Goal: Transaction & Acquisition: Purchase product/service

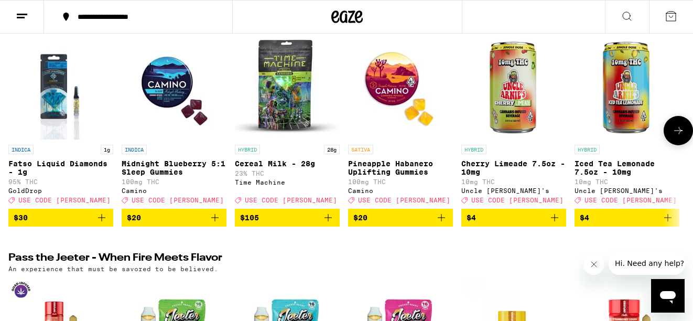
click at [679, 137] on icon at bounding box center [678, 130] width 13 height 13
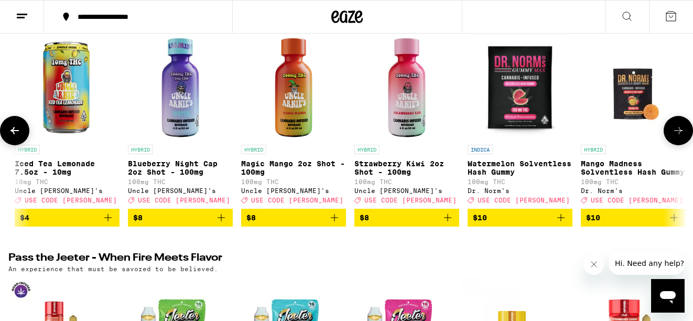
scroll to position [0, 562]
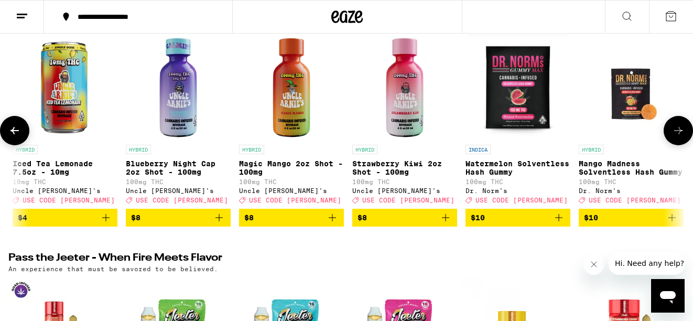
click at [445, 222] on icon "Add to bag" at bounding box center [445, 217] width 13 height 13
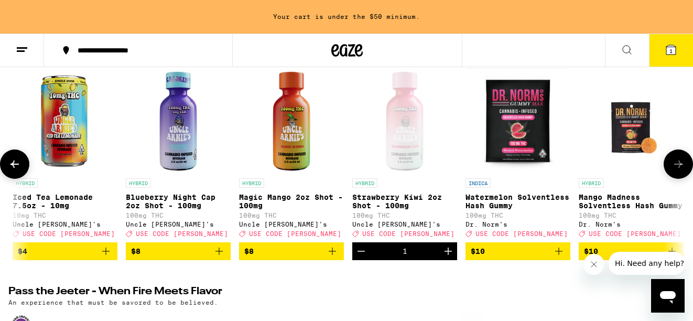
scroll to position [176, 0]
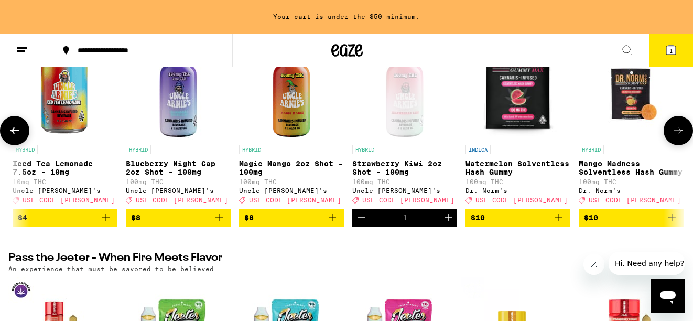
click at [330, 224] on icon "Add to bag" at bounding box center [332, 217] width 13 height 13
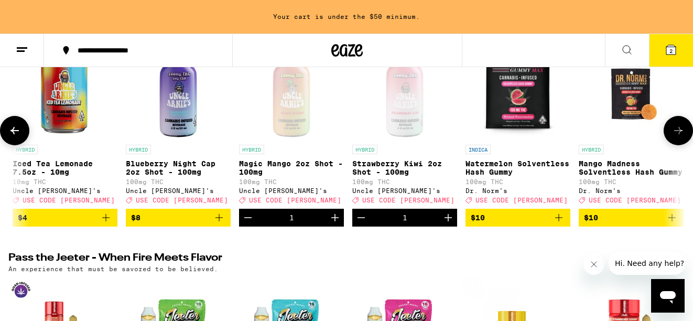
click at [218, 221] on icon "Add to bag" at bounding box center [218, 217] width 7 height 7
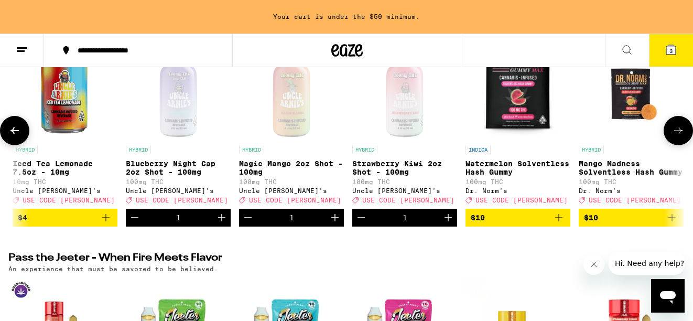
click at [677, 137] on icon at bounding box center [678, 130] width 13 height 13
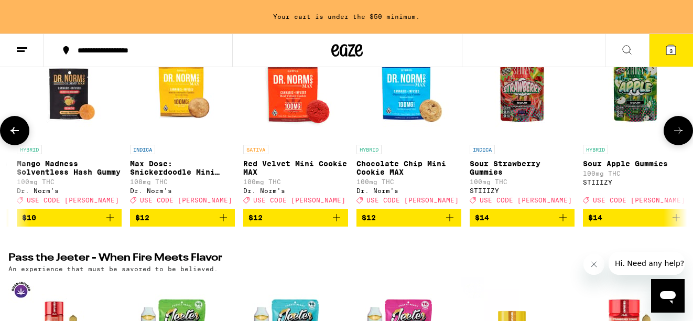
click at [678, 137] on icon at bounding box center [678, 130] width 13 height 13
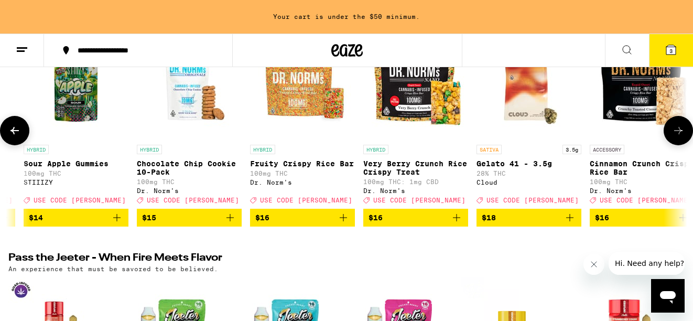
scroll to position [0, 1685]
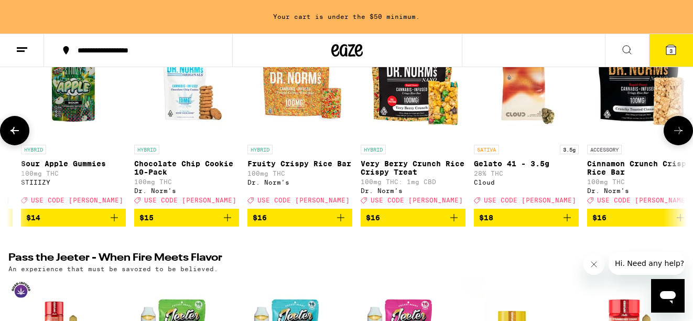
click at [678, 137] on icon at bounding box center [678, 130] width 13 height 13
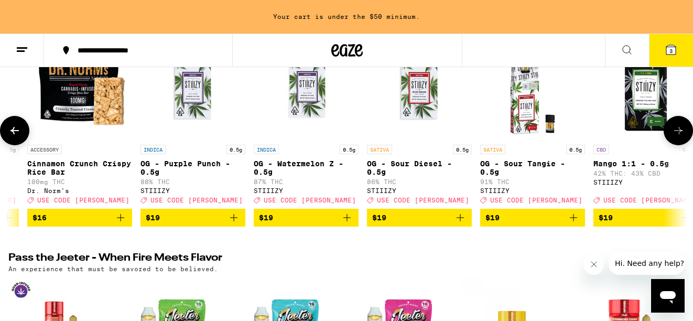
scroll to position [0, 2246]
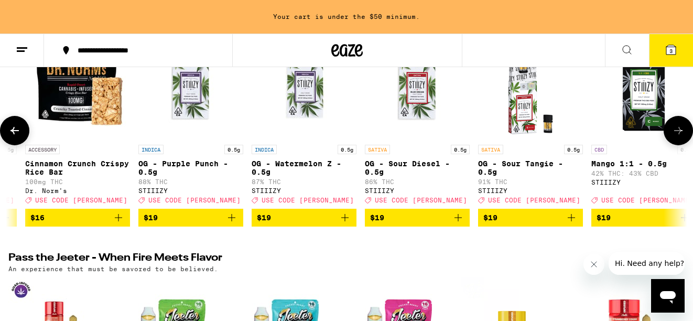
click at [678, 137] on icon at bounding box center [678, 130] width 13 height 13
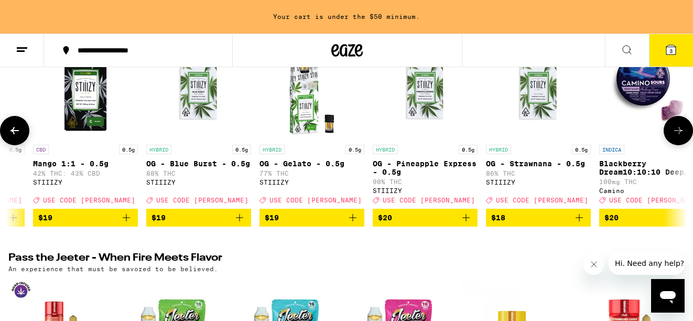
scroll to position [0, 2808]
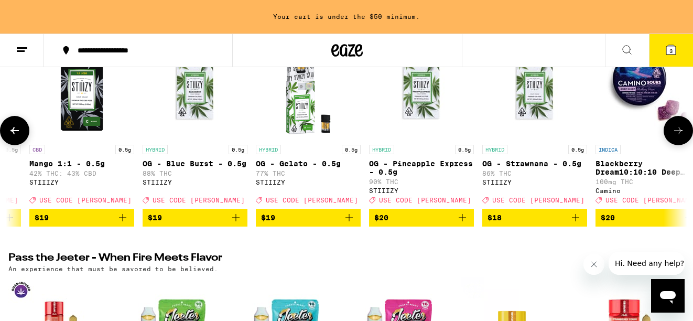
click at [678, 137] on icon at bounding box center [678, 130] width 13 height 13
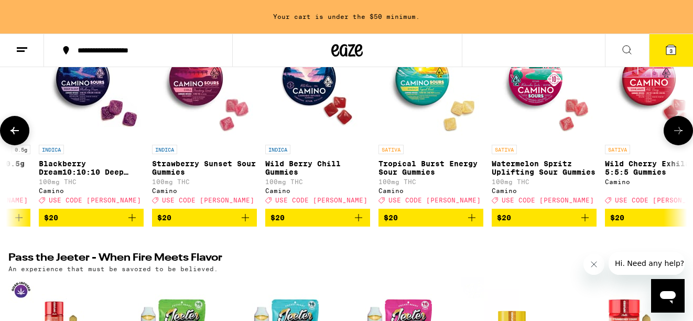
scroll to position [0, 3370]
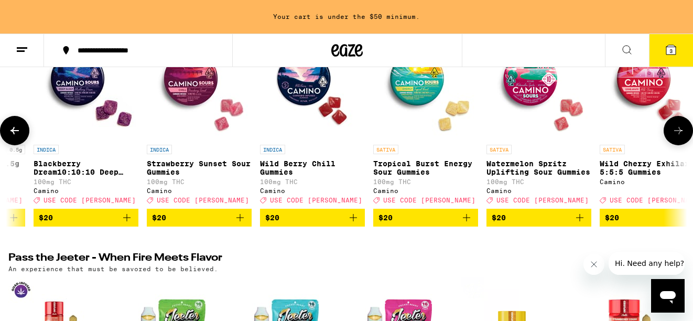
click at [678, 137] on icon at bounding box center [678, 130] width 13 height 13
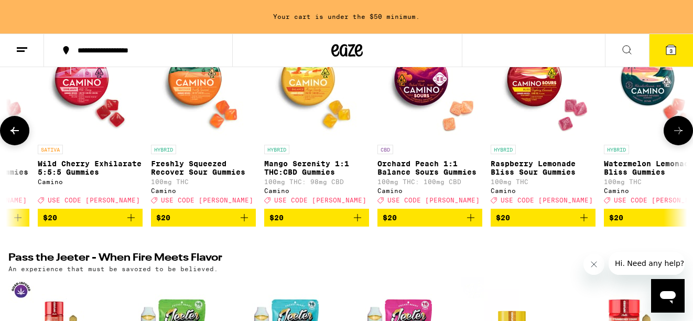
click at [678, 137] on icon at bounding box center [678, 130] width 13 height 13
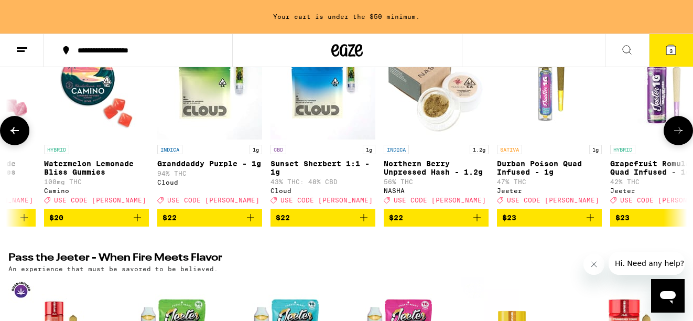
scroll to position [0, 4493]
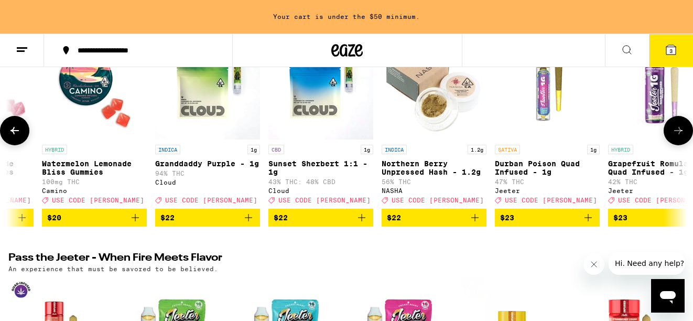
click at [679, 134] on icon at bounding box center [678, 130] width 13 height 13
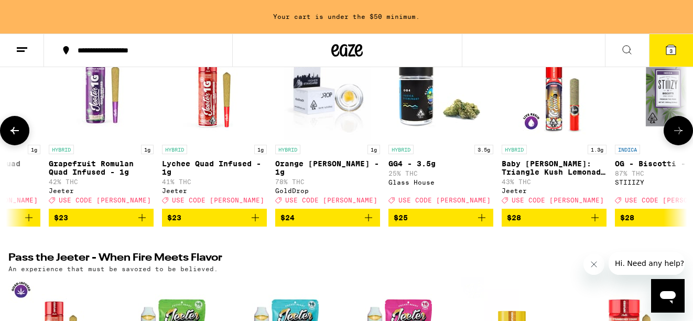
scroll to position [0, 5054]
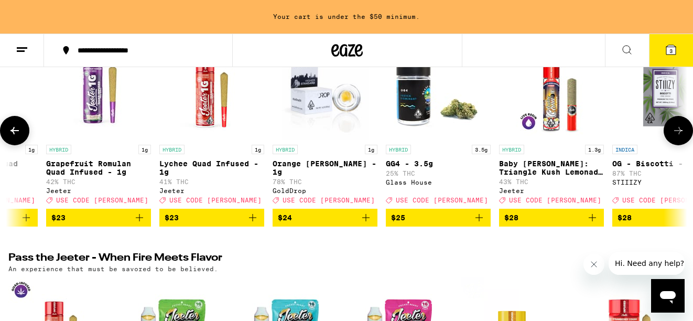
click at [679, 134] on icon at bounding box center [678, 130] width 8 height 7
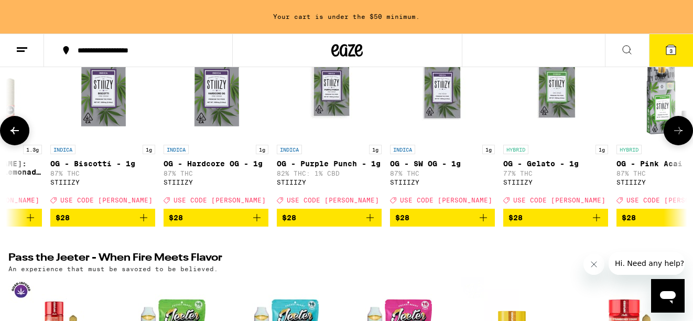
click at [679, 134] on icon at bounding box center [678, 130] width 8 height 7
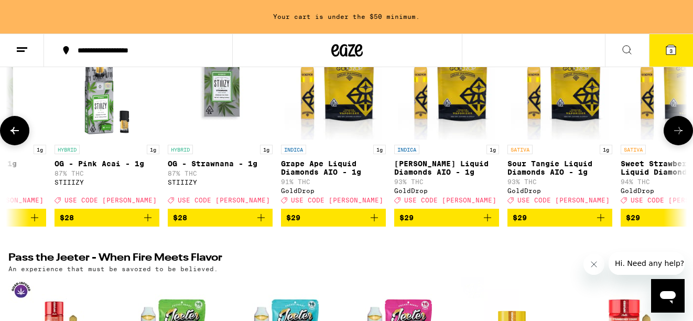
click at [679, 134] on icon at bounding box center [678, 130] width 8 height 7
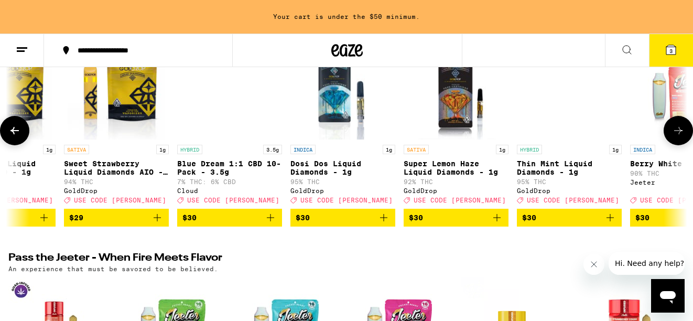
scroll to position [0, 6739]
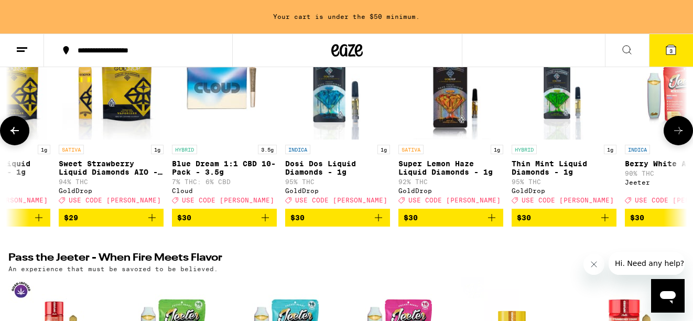
click at [679, 134] on icon at bounding box center [678, 130] width 8 height 7
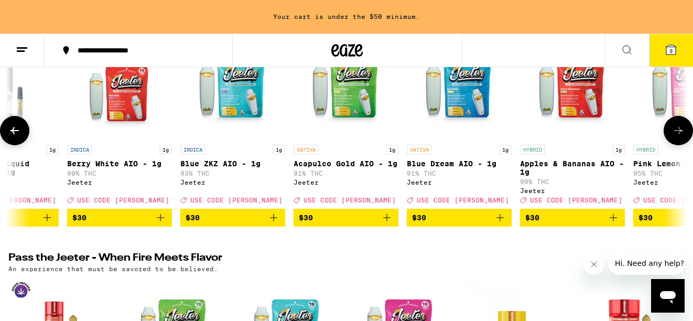
scroll to position [0, 7301]
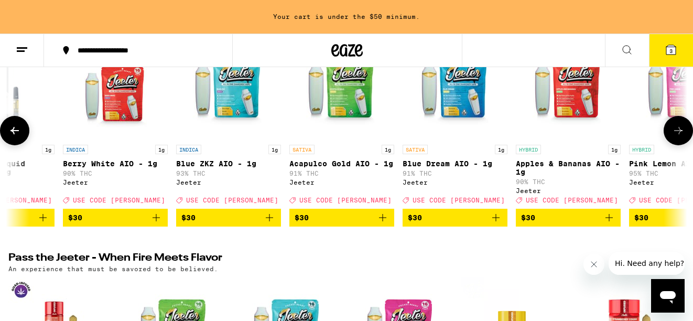
click at [679, 134] on icon at bounding box center [678, 130] width 8 height 7
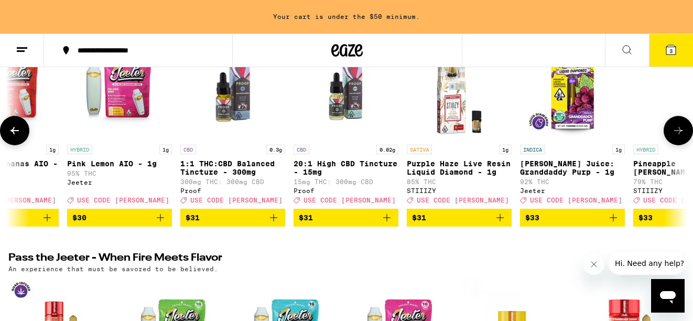
click at [679, 134] on icon at bounding box center [678, 130] width 8 height 7
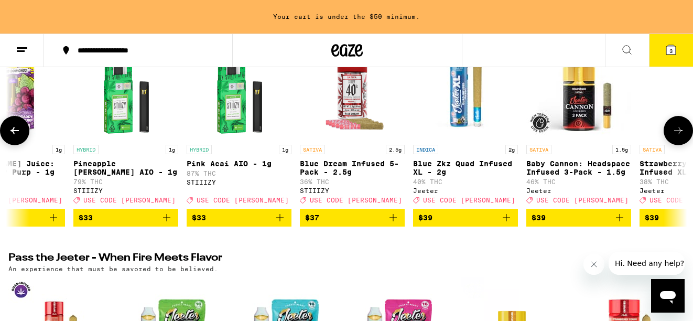
scroll to position [0, 8424]
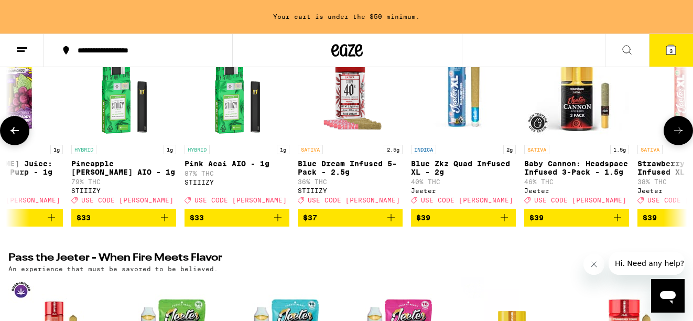
click at [679, 134] on icon at bounding box center [678, 130] width 8 height 7
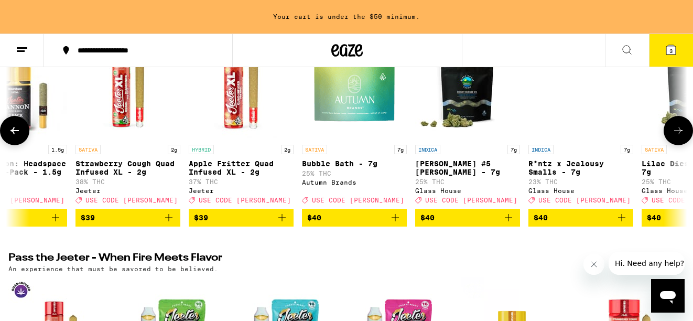
click at [679, 134] on icon at bounding box center [678, 130] width 8 height 7
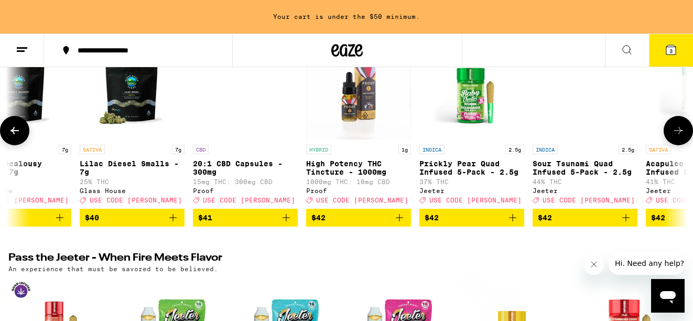
click at [679, 134] on icon at bounding box center [678, 130] width 8 height 7
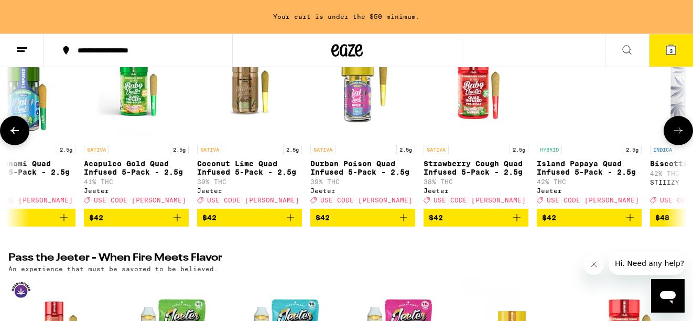
click at [684, 137] on icon at bounding box center [678, 130] width 13 height 13
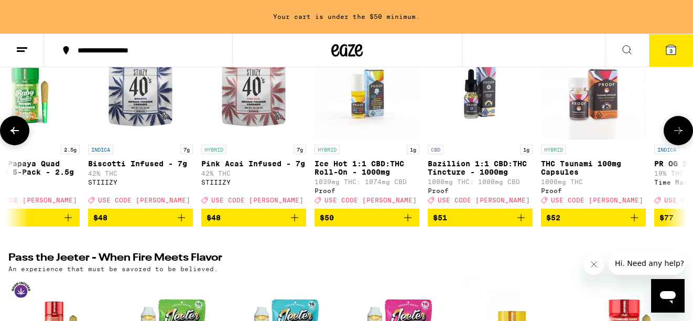
click at [684, 135] on button at bounding box center [677, 130] width 29 height 29
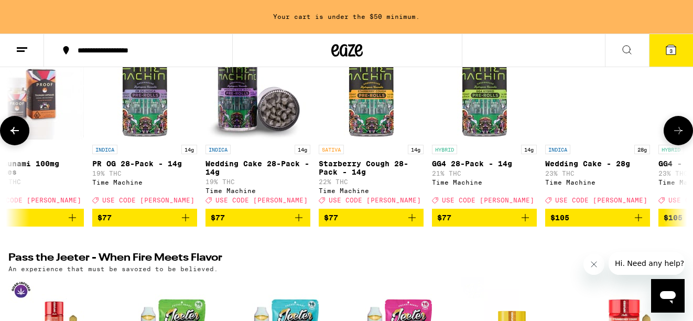
click at [684, 135] on button at bounding box center [677, 130] width 29 height 29
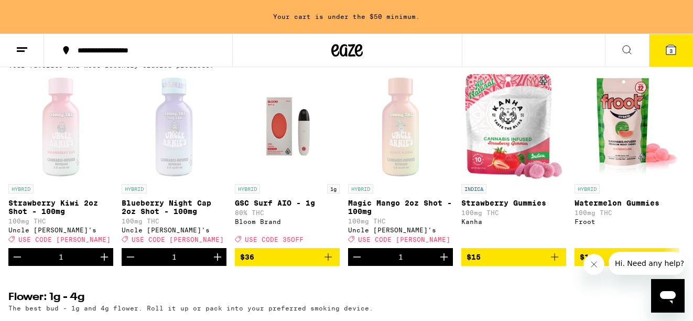
scroll to position [632, 0]
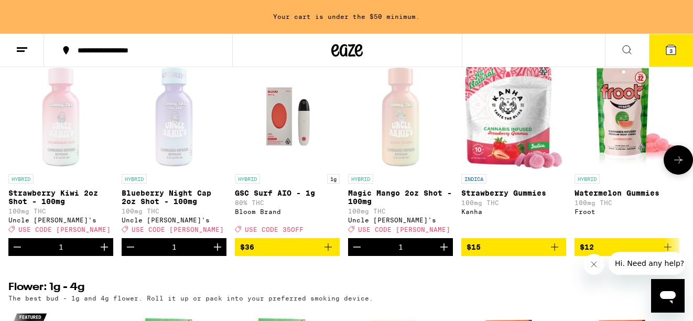
click at [371, 223] on div "Uncle [PERSON_NAME]'s" at bounding box center [400, 219] width 105 height 7
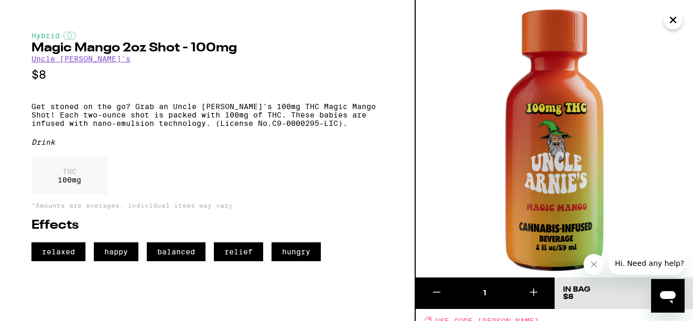
click at [64, 60] on link "Uncle [PERSON_NAME]'s" at bounding box center [80, 58] width 99 height 8
click at [80, 62] on link "Uncle [PERSON_NAME]'s" at bounding box center [80, 58] width 99 height 8
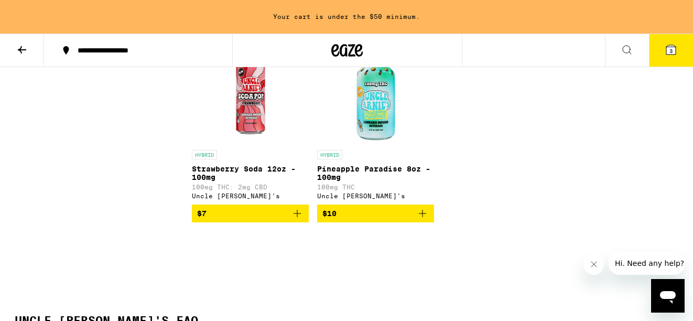
scroll to position [732, 0]
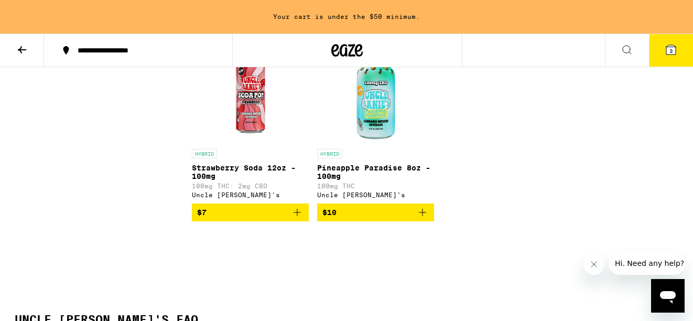
click at [426, 218] on icon "Add to bag" at bounding box center [422, 212] width 13 height 13
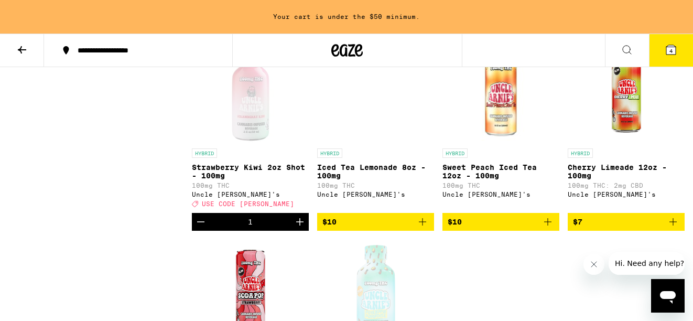
scroll to position [534, 0]
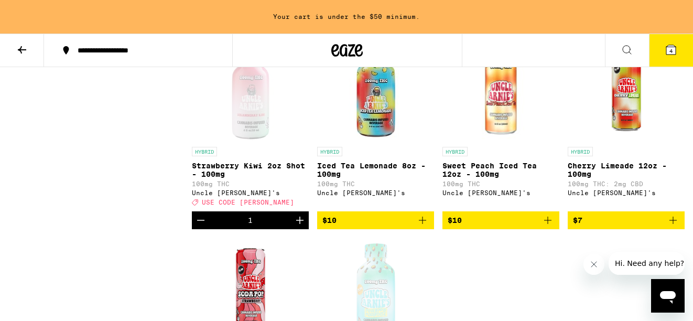
click at [674, 226] on icon "Add to bag" at bounding box center [672, 220] width 13 height 13
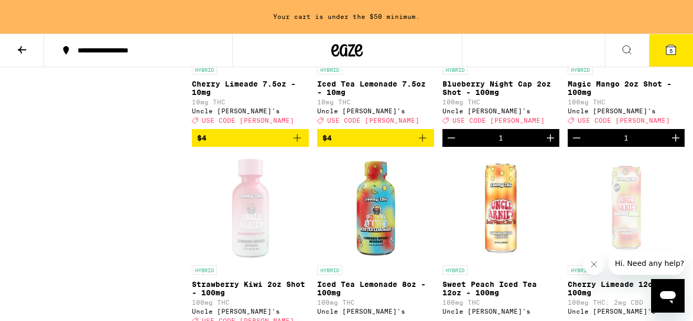
scroll to position [277, 0]
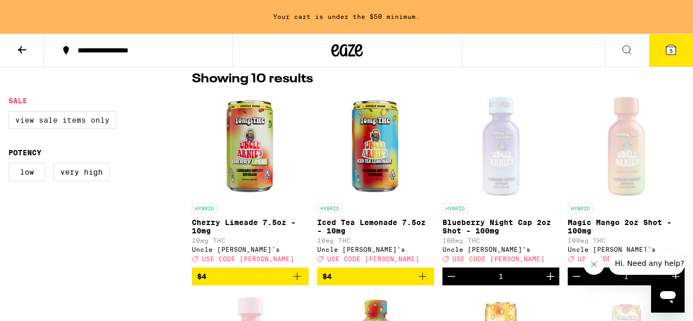
click at [85, 121] on label "View Sale Items Only" at bounding box center [62, 120] width 108 height 18
click at [11, 113] on input "View Sale Items Only" at bounding box center [10, 113] width 1 height 1
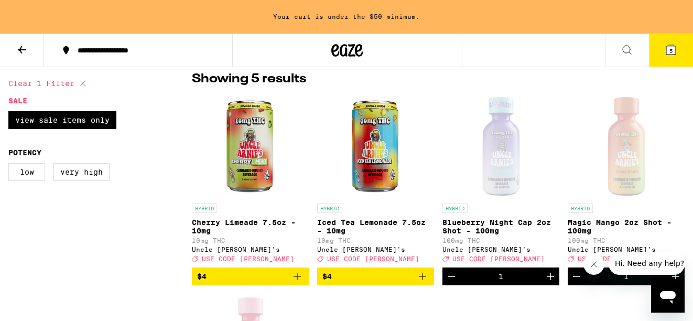
click at [65, 85] on button "Clear 1 filter" at bounding box center [48, 83] width 81 height 26
checkbox input "false"
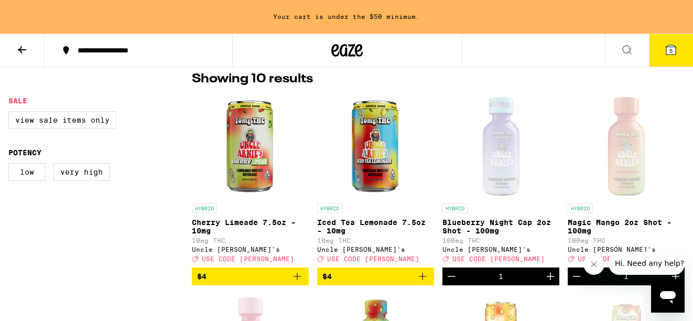
click at [27, 48] on icon at bounding box center [22, 49] width 13 height 13
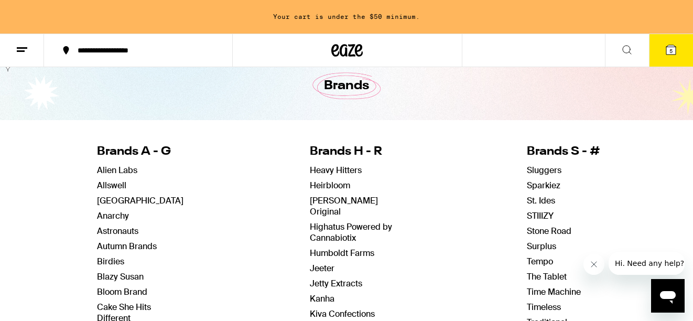
scroll to position [57, 0]
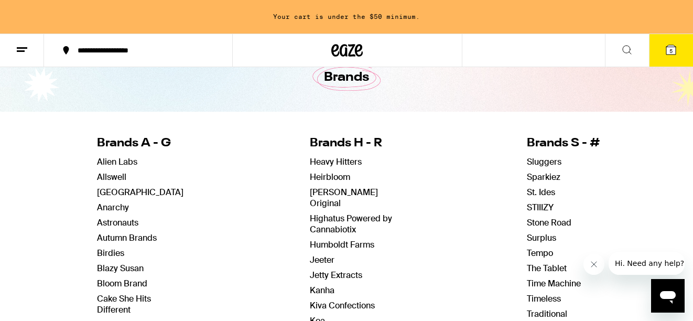
click at [666, 56] on icon at bounding box center [670, 49] width 13 height 13
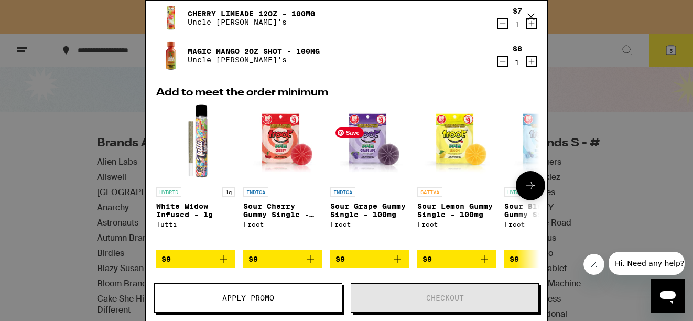
scroll to position [183, 0]
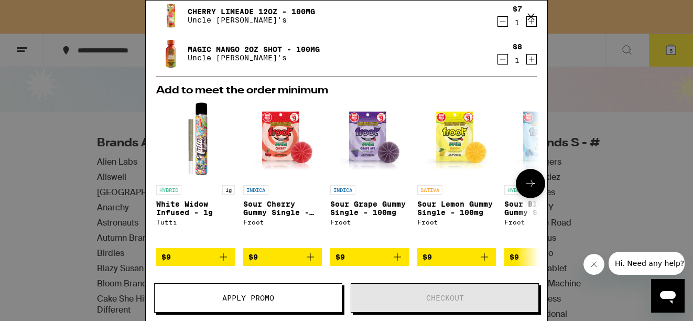
click at [533, 183] on icon at bounding box center [530, 183] width 13 height 13
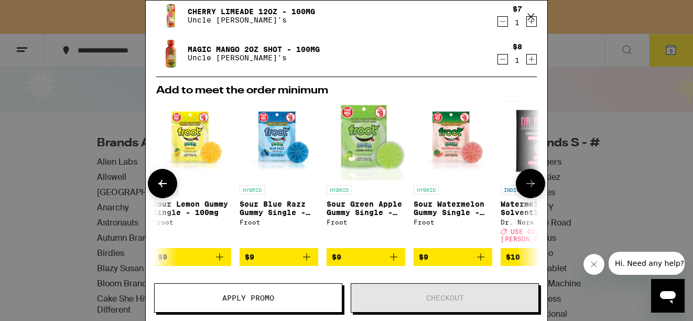
scroll to position [0, 266]
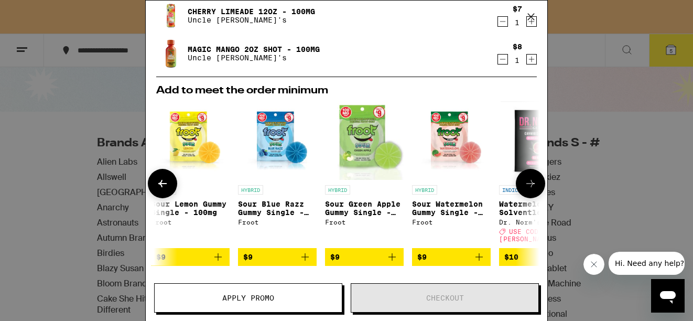
click at [533, 183] on icon at bounding box center [530, 183] width 13 height 13
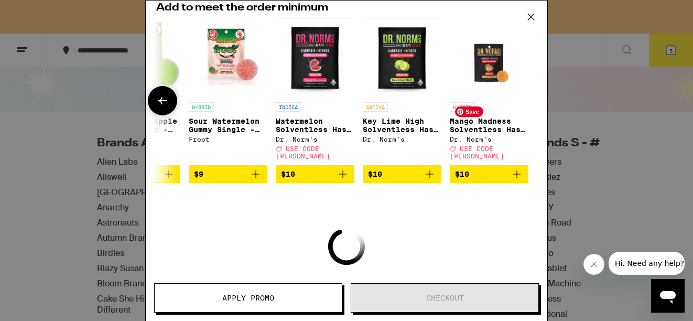
scroll to position [267, 0]
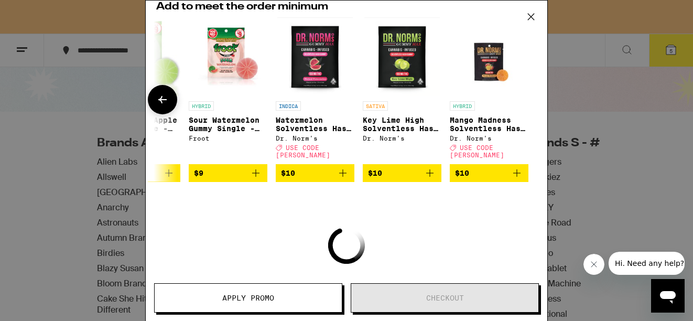
click at [161, 93] on icon at bounding box center [162, 99] width 13 height 13
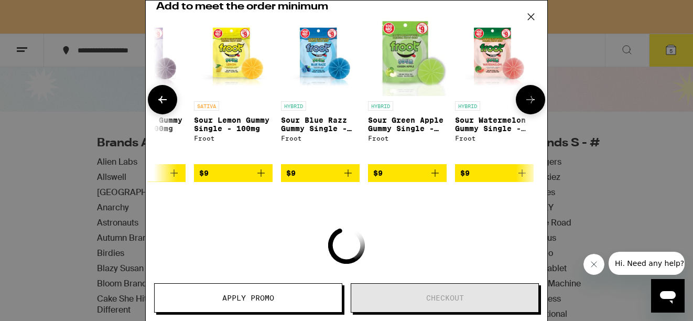
click at [161, 93] on icon at bounding box center [162, 99] width 13 height 13
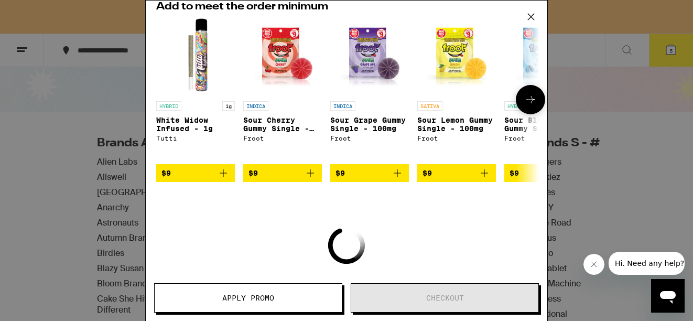
scroll to position [0, 0]
click at [80, 113] on div "Your Cart Your cart is under the $50 minimum. Pineapple Paradise 8oz - 100mg Un…" at bounding box center [346, 160] width 693 height 321
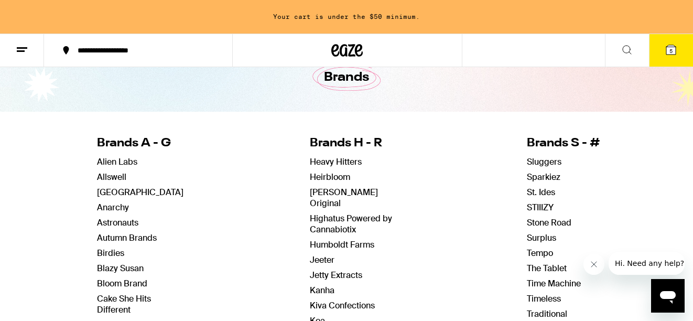
click at [27, 42] on button at bounding box center [22, 50] width 44 height 33
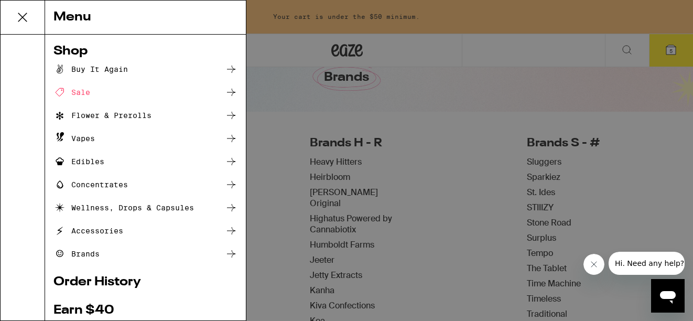
click at [89, 157] on div "Edibles" at bounding box center [78, 161] width 51 height 13
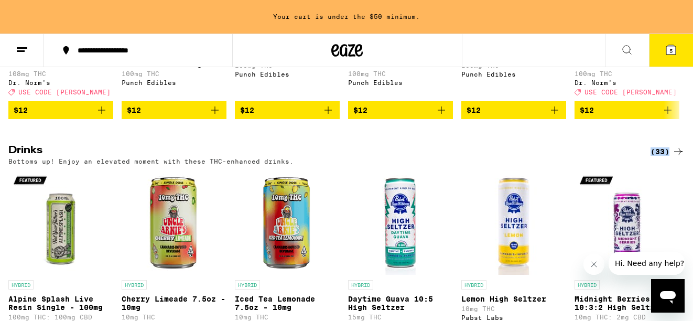
scroll to position [349, 0]
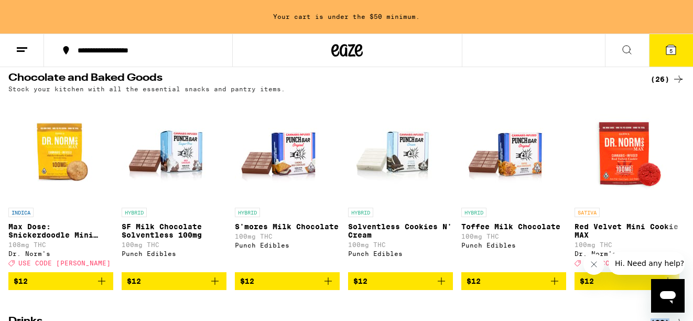
click at [661, 85] on div "(26)" at bounding box center [667, 79] width 34 height 13
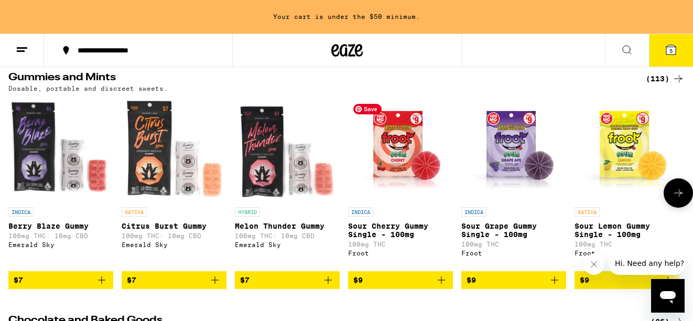
scroll to position [108, 0]
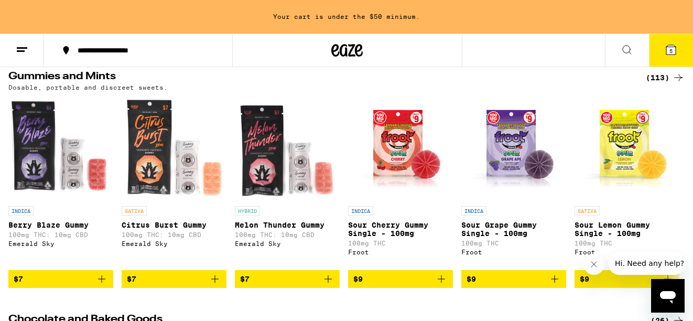
click at [659, 80] on div "(113)" at bounding box center [664, 77] width 39 height 13
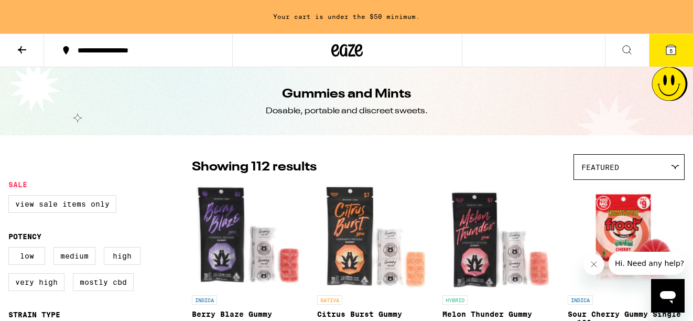
click at [631, 160] on div "Featured" at bounding box center [629, 167] width 110 height 25
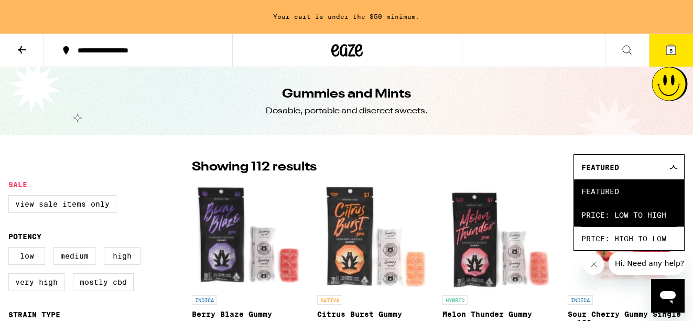
click at [626, 220] on span "Price: Low to High" at bounding box center [628, 215] width 95 height 24
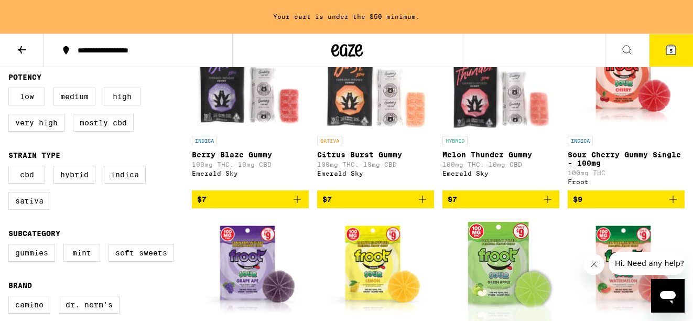
scroll to position [156, 0]
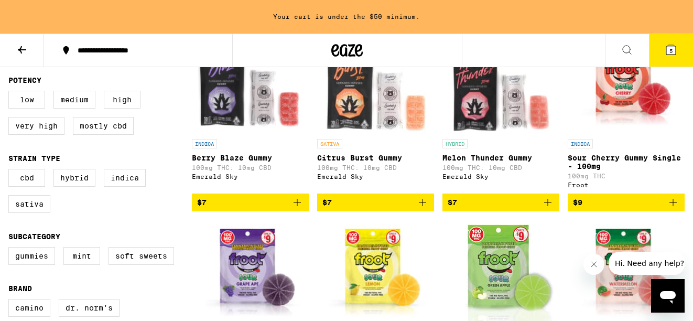
click at [549, 209] on icon "Add to bag" at bounding box center [547, 202] width 13 height 13
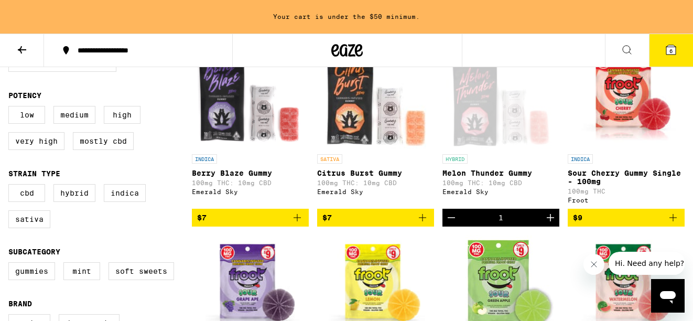
scroll to position [139, 0]
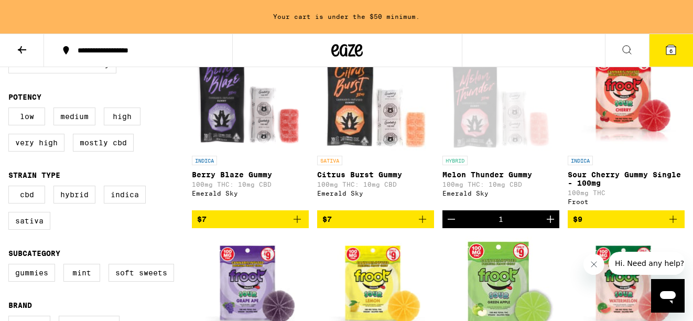
click at [421, 224] on icon "Add to bag" at bounding box center [422, 219] width 13 height 13
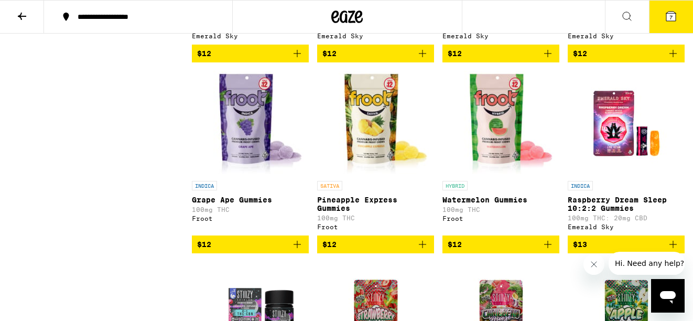
scroll to position [1112, 0]
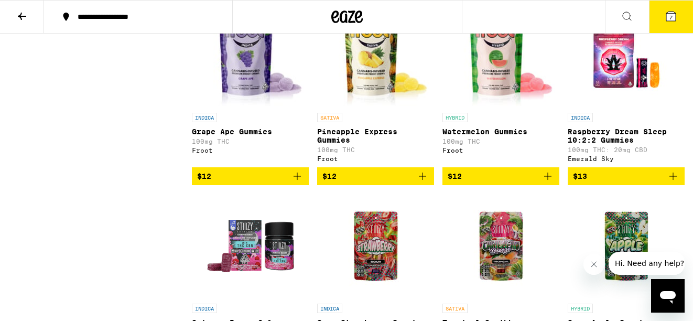
click at [420, 182] on icon "Add to bag" at bounding box center [422, 176] width 13 height 13
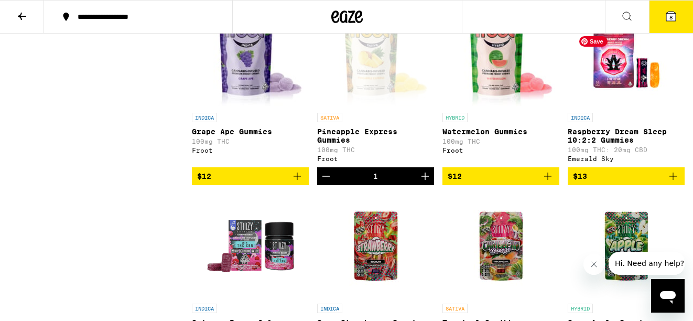
click at [673, 16] on icon at bounding box center [670, 16] width 9 height 9
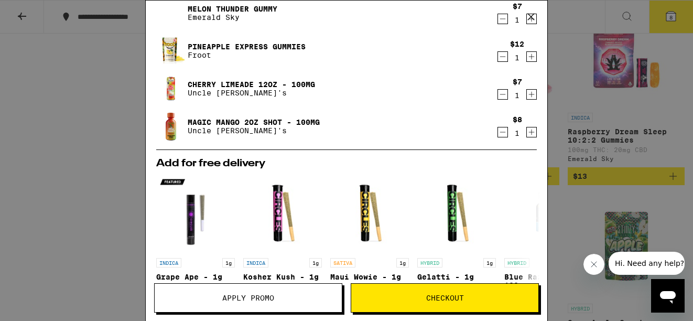
scroll to position [190, 0]
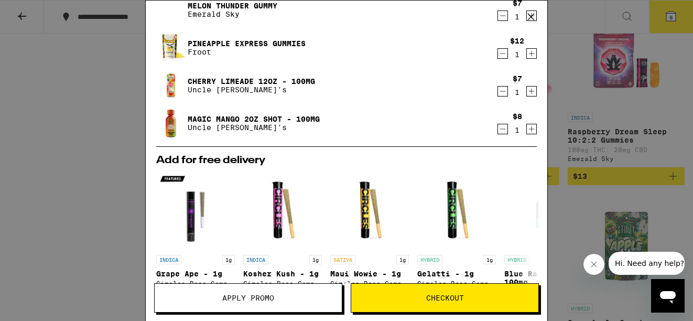
click at [204, 287] on button "Apply Promo" at bounding box center [248, 297] width 188 height 29
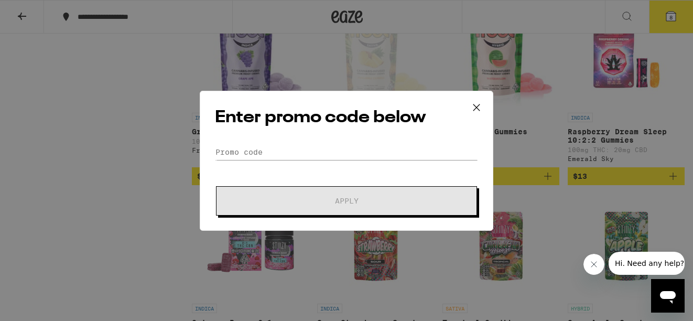
click at [477, 108] on icon at bounding box center [476, 107] width 6 height 6
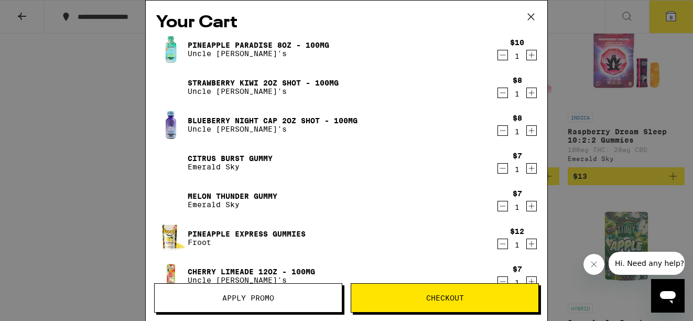
click at [527, 91] on icon "Increment" at bounding box center [531, 92] width 9 height 13
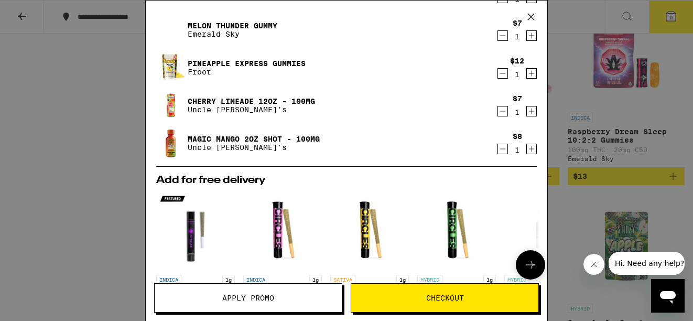
scroll to position [378, 0]
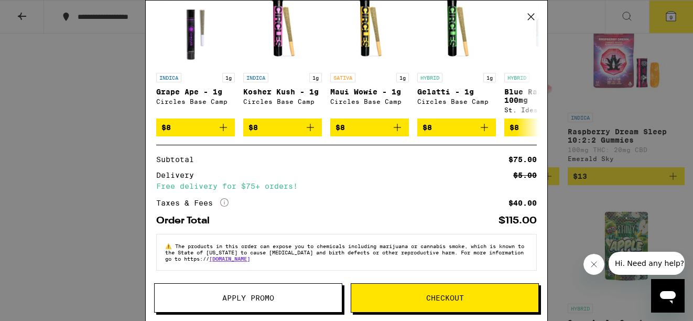
click at [283, 293] on button "Apply Promo" at bounding box center [248, 297] width 188 height 29
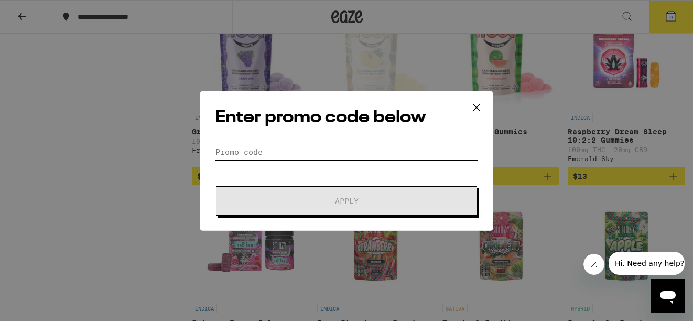
click at [275, 145] on input "Promo Code" at bounding box center [346, 152] width 263 height 16
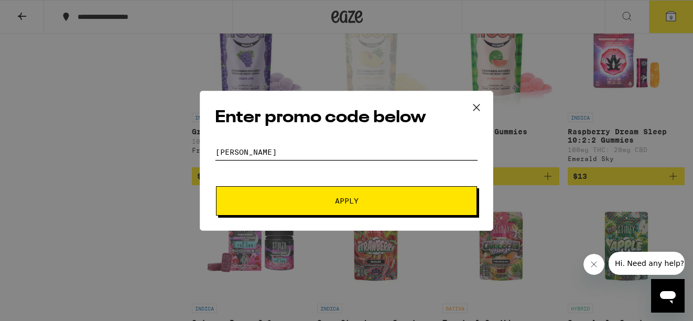
type input "stoner"
click at [265, 197] on span "Apply" at bounding box center [346, 200] width 189 height 7
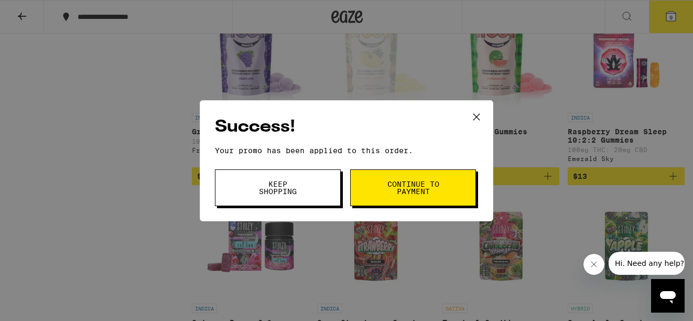
click at [389, 196] on button "Continue to payment" at bounding box center [413, 187] width 126 height 37
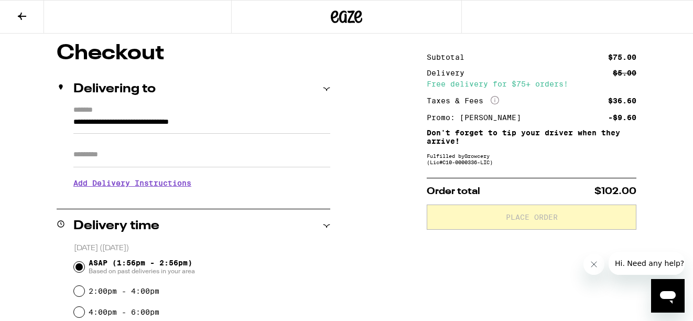
scroll to position [87, 0]
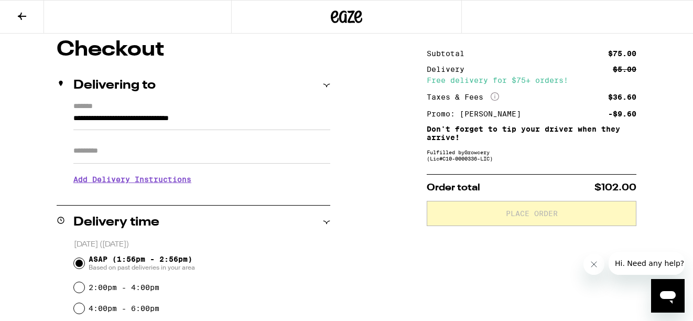
click at [181, 143] on input "Apt/Suite" at bounding box center [201, 150] width 257 height 25
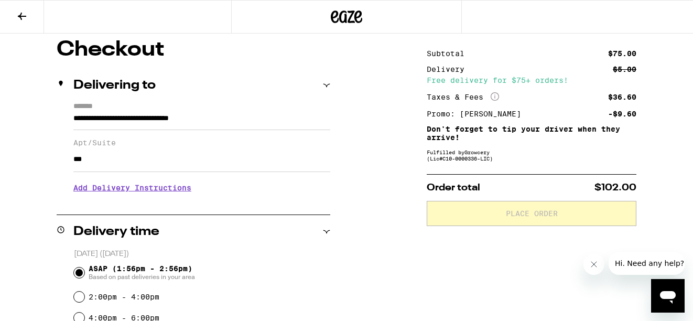
type input "***"
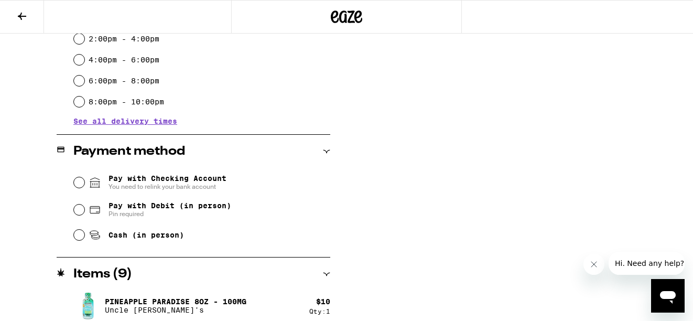
scroll to position [350, 0]
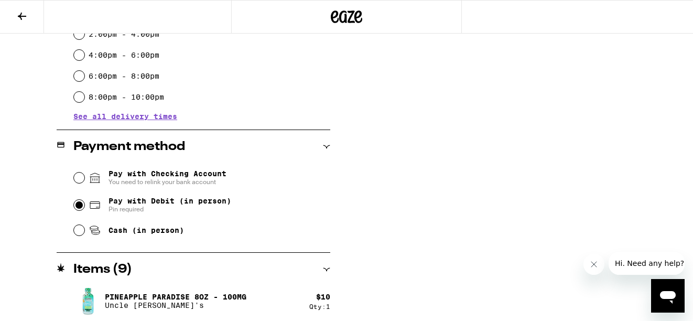
click at [81, 204] on input "Pay with Debit (in person) Pin required" at bounding box center [79, 205] width 10 height 10
radio input "true"
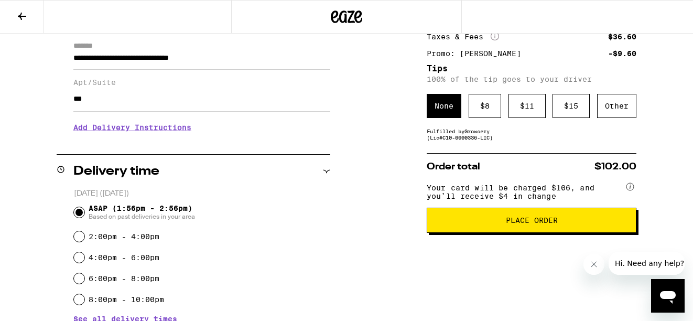
scroll to position [163, 0]
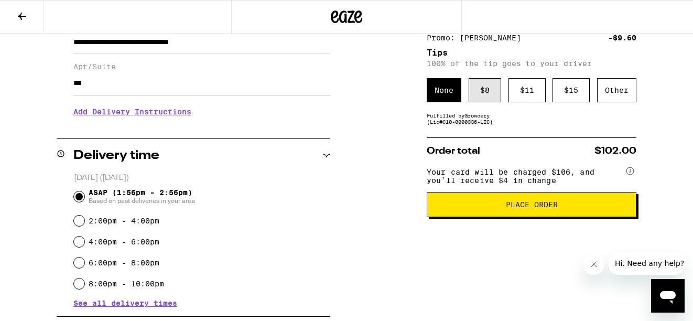
click at [482, 96] on div "$ 8" at bounding box center [484, 90] width 32 height 24
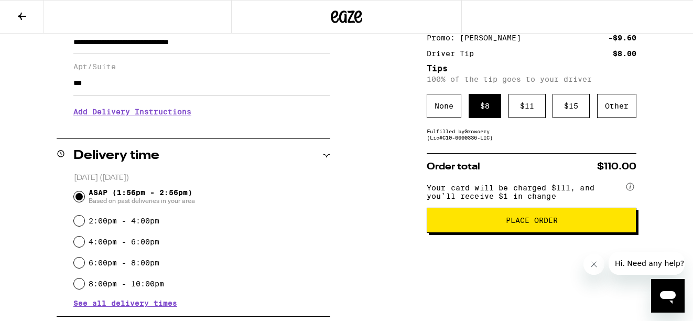
click at [466, 233] on button "Place Order" at bounding box center [531, 219] width 210 height 25
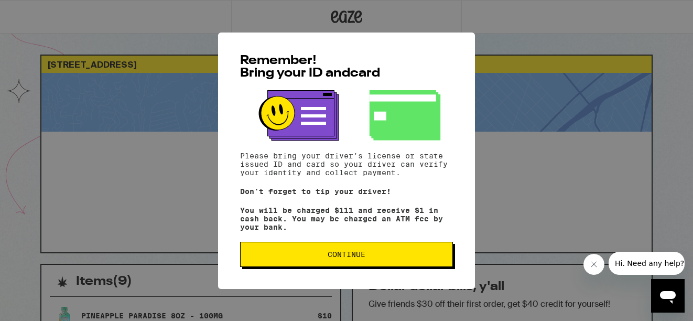
click at [374, 258] on span "Continue" at bounding box center [346, 253] width 195 height 7
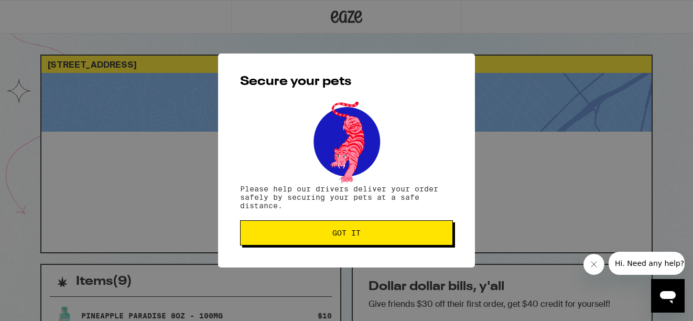
click at [378, 232] on span "Got it" at bounding box center [346, 232] width 195 height 7
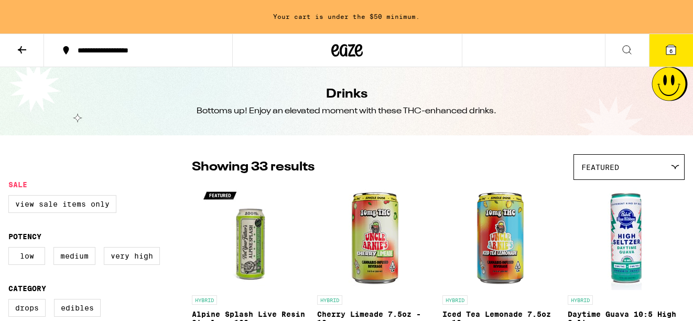
click at [622, 160] on div "Featured" at bounding box center [629, 167] width 110 height 25
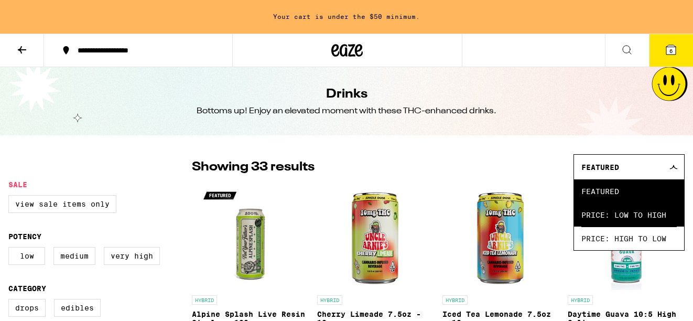
click at [613, 215] on span "Price: Low to High" at bounding box center [628, 215] width 95 height 24
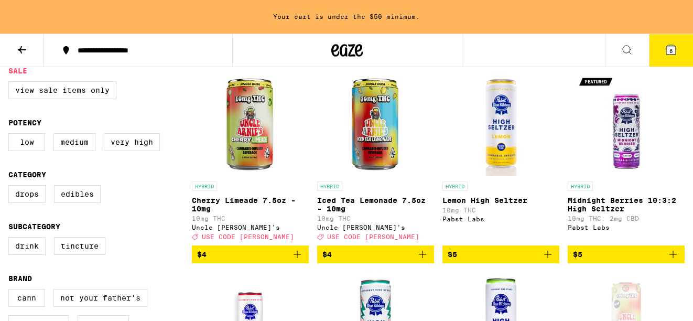
scroll to position [114, 0]
